Goal: Navigation & Orientation: Understand site structure

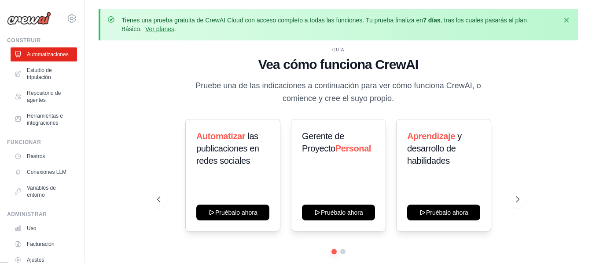
click at [105, 58] on div "GUÍA Vea cómo funciona CrewAI Pruebe una de las indicaciones a continuación par…" at bounding box center [338, 171] width 479 height 246
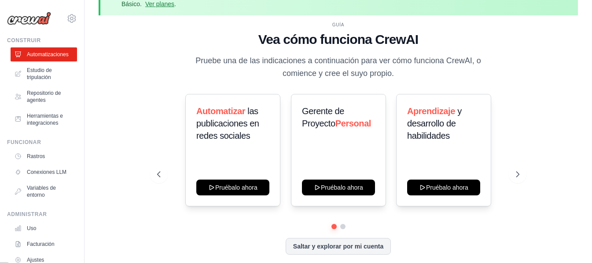
scroll to position [39, 0]
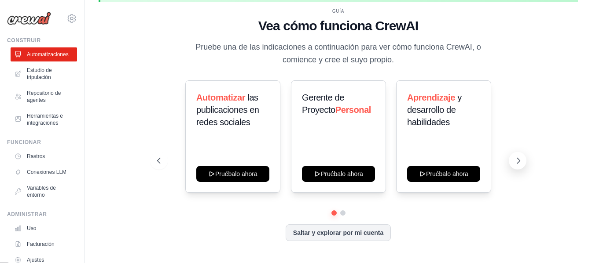
click at [519, 162] on icon at bounding box center [518, 161] width 9 height 9
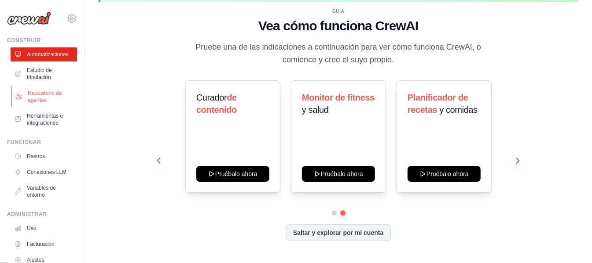
click at [33, 98] on font "Repositorio de agentes" at bounding box center [45, 96] width 34 height 13
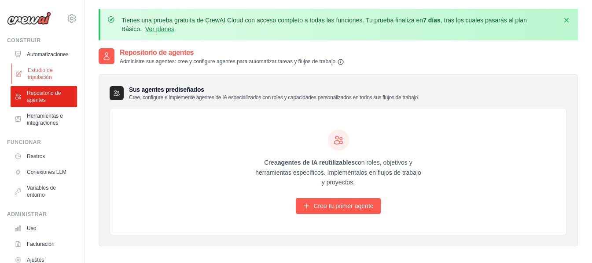
click at [35, 66] on link "Estudio de tripulación" at bounding box center [44, 73] width 66 height 21
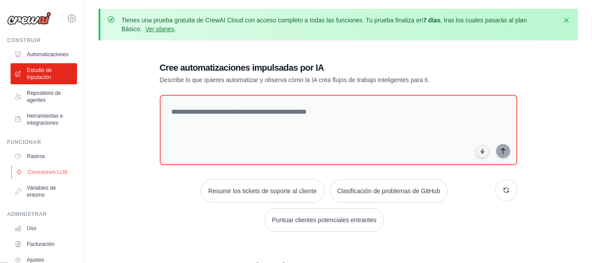
click at [51, 170] on font "Conexiones LLM" at bounding box center [48, 172] width 40 height 6
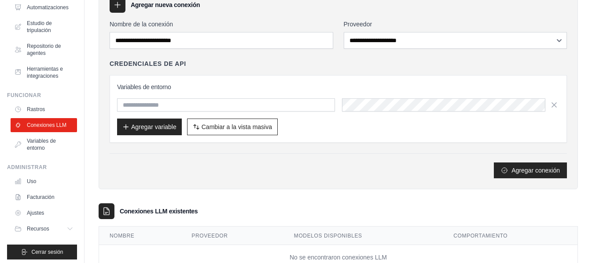
scroll to position [51, 0]
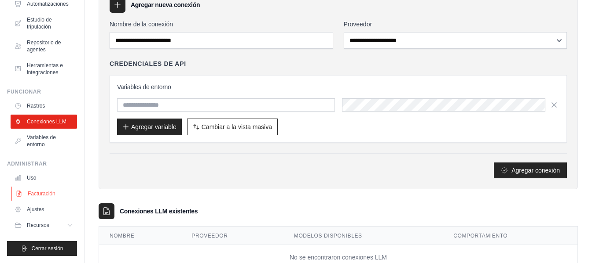
click at [44, 194] on font "Facturación" at bounding box center [42, 194] width 28 height 6
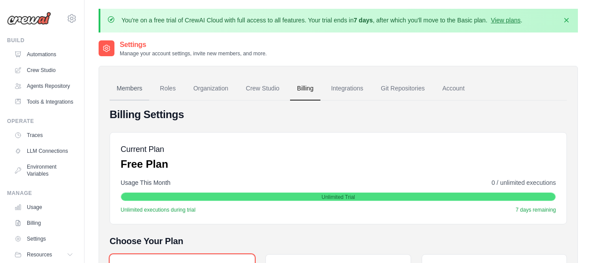
click at [126, 86] on link "Members" at bounding box center [130, 89] width 40 height 24
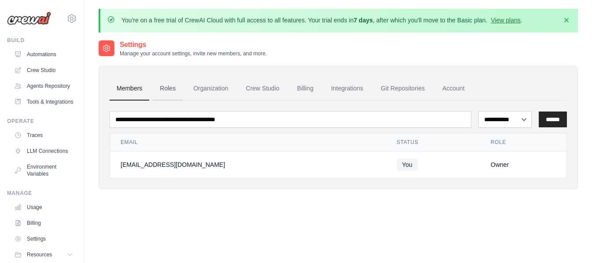
click at [177, 88] on link "Roles" at bounding box center [168, 89] width 30 height 24
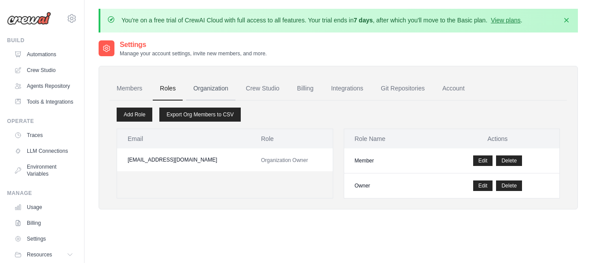
click at [222, 91] on link "Organization" at bounding box center [210, 89] width 49 height 24
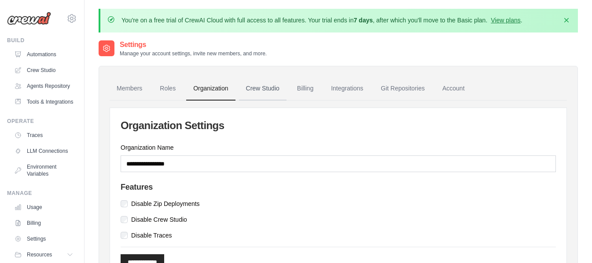
click at [270, 87] on link "Crew Studio" at bounding box center [263, 89] width 48 height 24
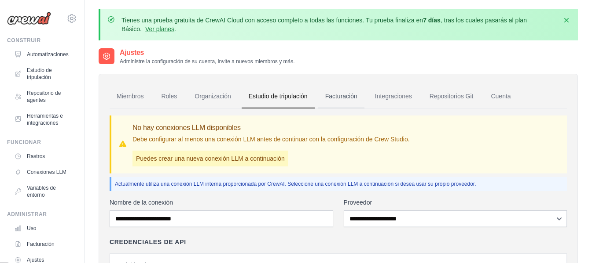
click at [342, 96] on font "Facturación" at bounding box center [341, 96] width 32 height 7
click at [395, 95] on font "Integraciones" at bounding box center [393, 96] width 37 height 7
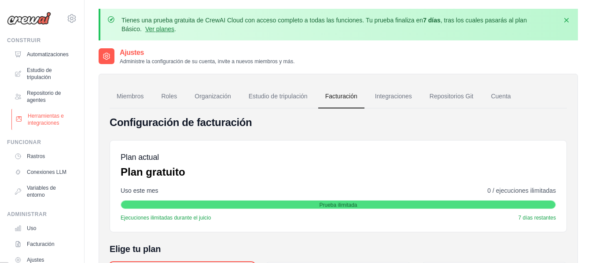
click at [48, 119] on font "Herramientas e integraciones" at bounding box center [51, 120] width 47 height 14
